Goal: Information Seeking & Learning: Learn about a topic

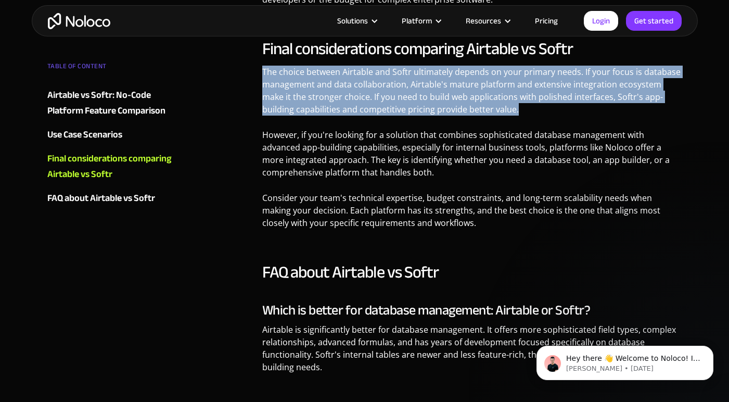
drag, startPoint x: 262, startPoint y: 70, endPoint x: 539, endPoint y: 110, distance: 279.8
click at [539, 110] on p "The choice between Airtable and Softr ultimately depends on your primary needs.…" at bounding box center [472, 95] width 420 height 58
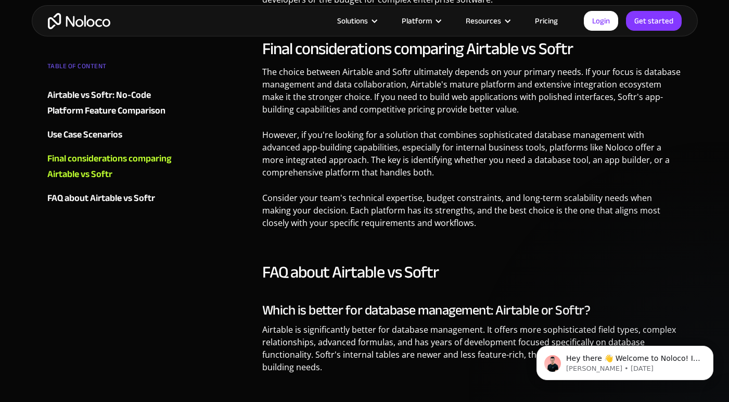
click at [540, 111] on p "The choice between Airtable and Softr ultimately depends on your primary needs.…" at bounding box center [472, 95] width 420 height 58
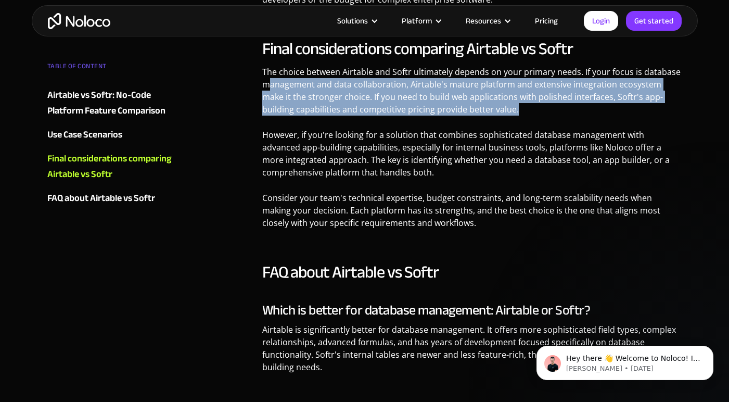
drag, startPoint x: 535, startPoint y: 111, endPoint x: 285, endPoint y: 83, distance: 252.0
click at [267, 78] on p "The choice between Airtable and Softr ultimately depends on your primary needs.…" at bounding box center [472, 95] width 420 height 58
click at [298, 84] on p "The choice between Airtable and Softr ultimately depends on your primary needs.…" at bounding box center [472, 95] width 420 height 58
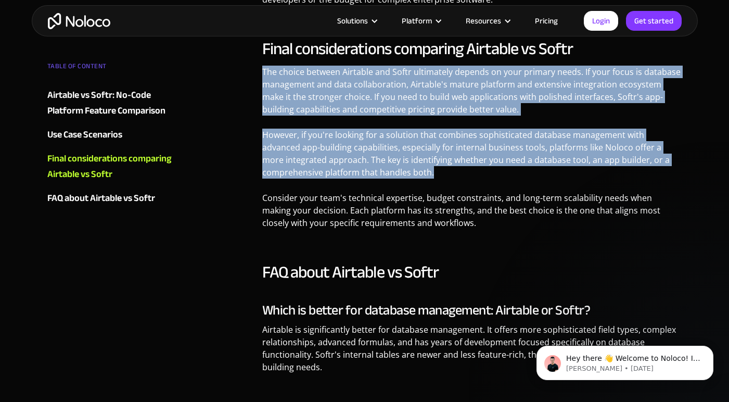
drag, startPoint x: 386, startPoint y: 169, endPoint x: 255, endPoint y: 74, distance: 161.7
click at [309, 105] on p "The choice between Airtable and Softr ultimately depends on your primary needs.…" at bounding box center [472, 95] width 420 height 58
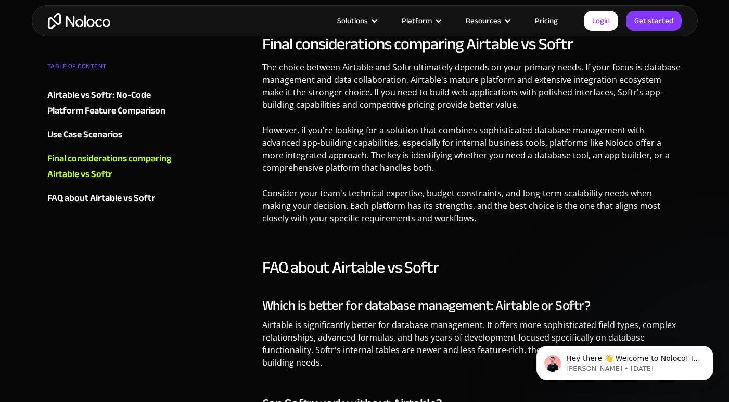
scroll to position [2285, 0]
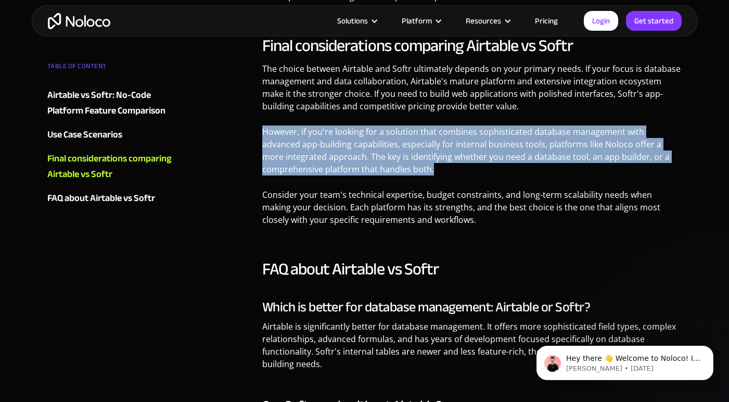
drag, startPoint x: 401, startPoint y: 165, endPoint x: 238, endPoint y: 128, distance: 166.6
click at [326, 142] on p "However, if you're looking for a solution that combines sophisticated database …" at bounding box center [472, 154] width 420 height 58
drag, startPoint x: 251, startPoint y: 128, endPoint x: 415, endPoint y: 175, distance: 170.1
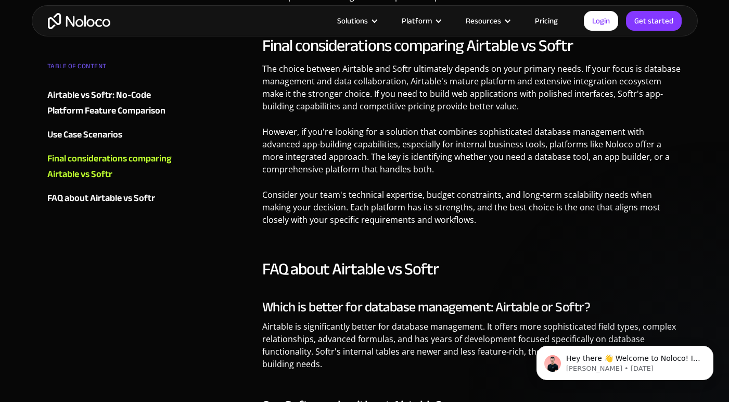
click at [414, 174] on p "However, if you're looking for a solution that combines sophisticated database …" at bounding box center [472, 154] width 420 height 58
click at [550, 19] on link "Pricing" at bounding box center [546, 21] width 49 height 14
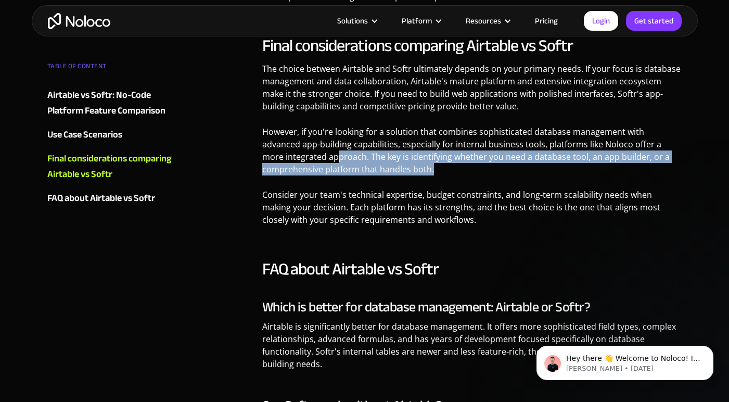
drag, startPoint x: 395, startPoint y: 175, endPoint x: 269, endPoint y: 153, distance: 128.1
click at [269, 153] on p "However, if you're looking for a solution that combines sophisticated database …" at bounding box center [472, 154] width 420 height 58
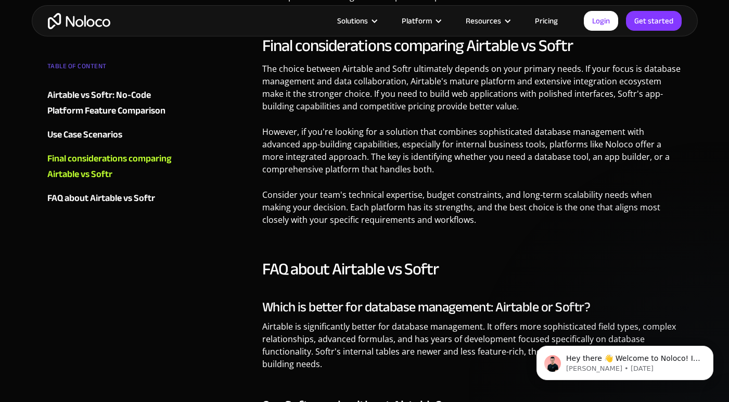
click at [276, 137] on p "However, if you're looking for a solution that combines sophisticated database …" at bounding box center [472, 154] width 420 height 58
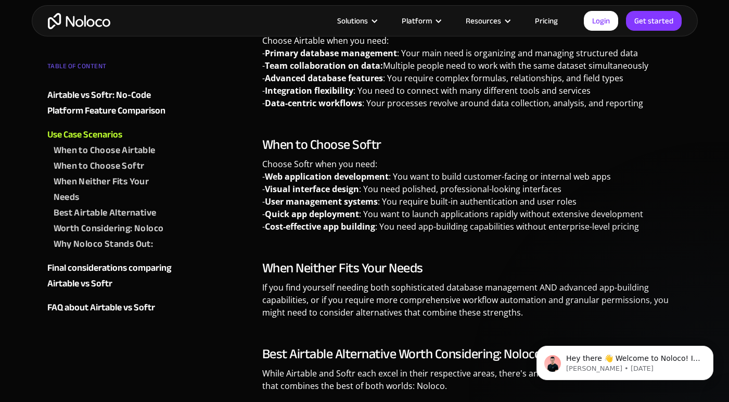
scroll to position [1746, 0]
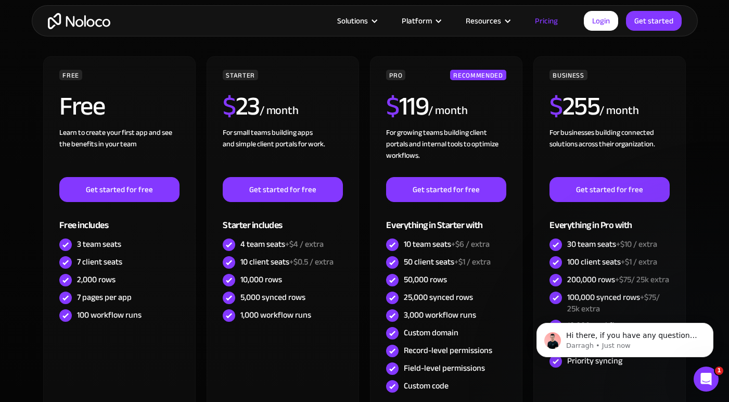
scroll to position [291, 0]
click at [364, 153] on div "FREE Free Learn to create your first app and see the benefits in your team ‍ Ge…" at bounding box center [365, 243] width 646 height 374
